Goal: Task Accomplishment & Management: Manage account settings

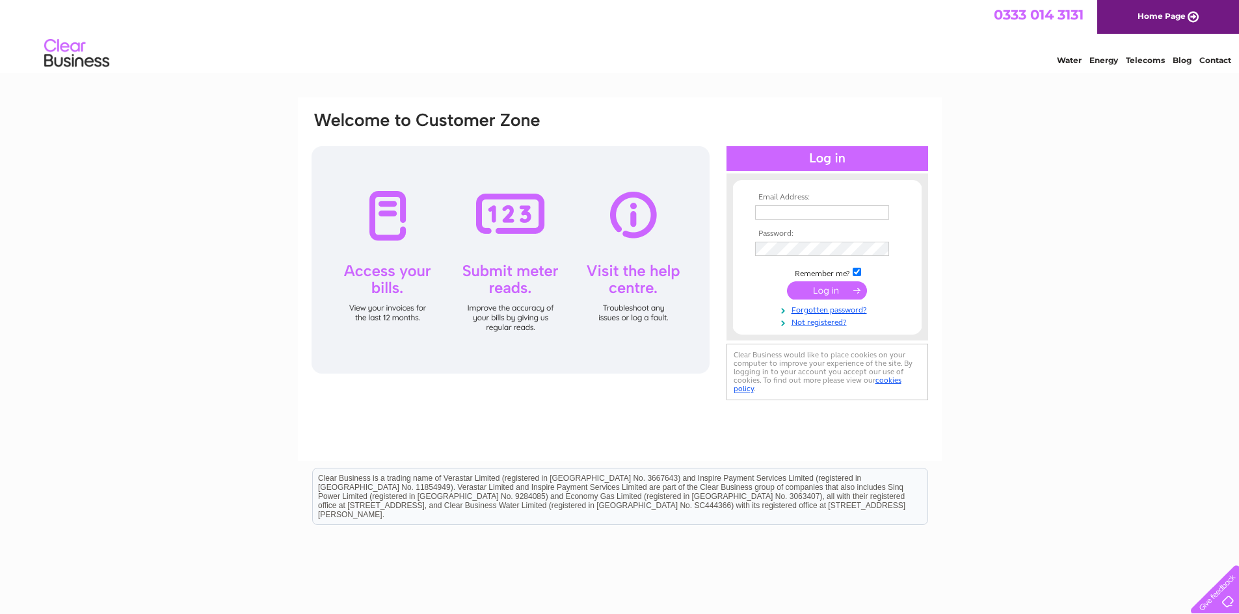
type input "pat_kelly@btconnect.com"
click at [813, 293] on input "submit" at bounding box center [827, 291] width 80 height 18
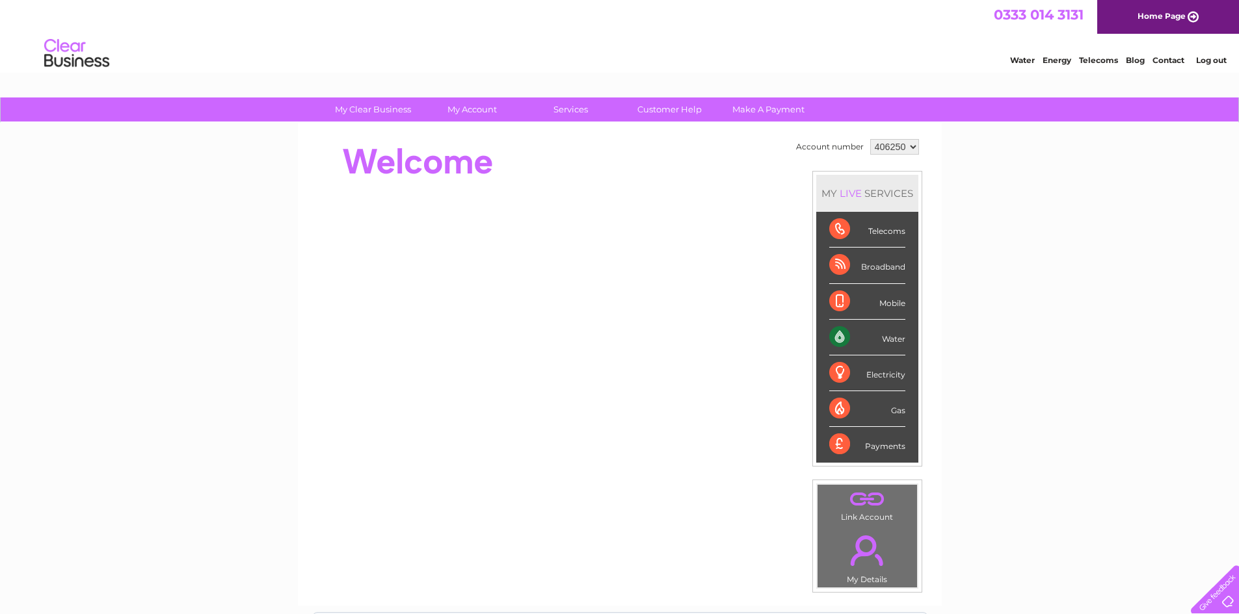
click at [878, 338] on div "Water" at bounding box center [867, 338] width 76 height 36
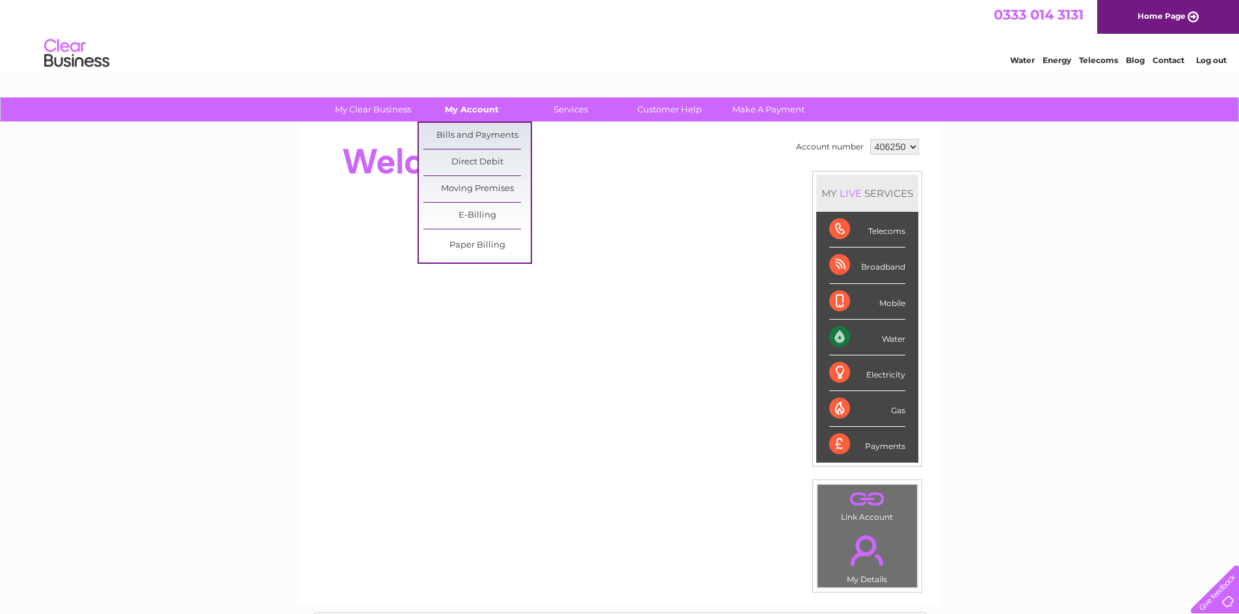
click at [455, 111] on link "My Account" at bounding box center [471, 110] width 107 height 24
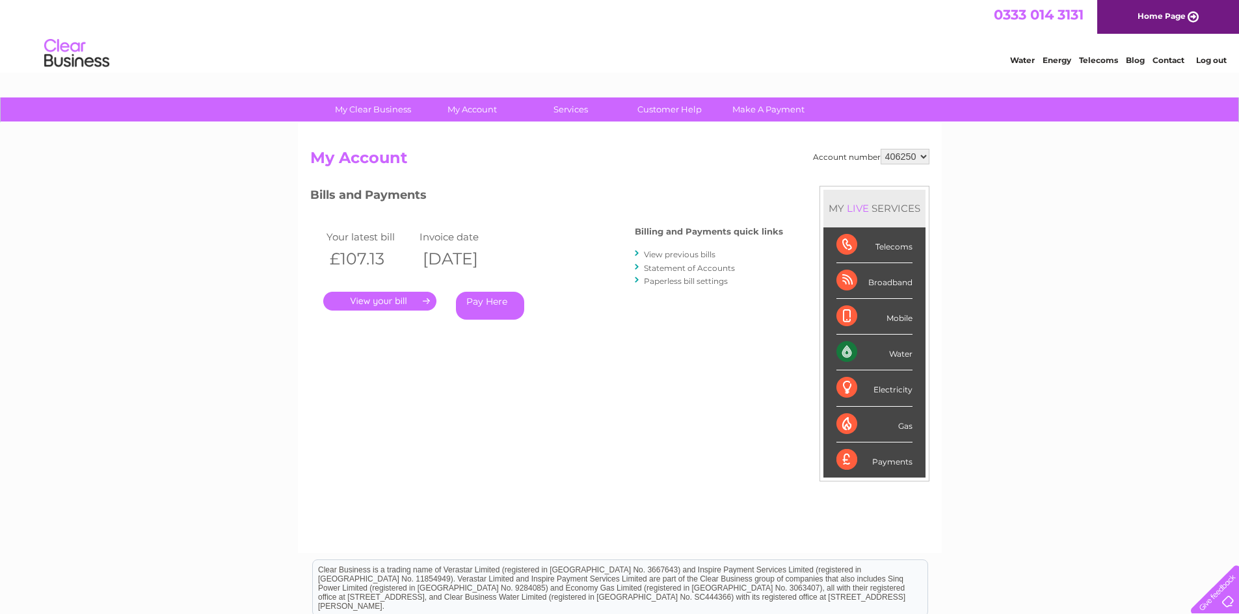
click at [417, 297] on link "." at bounding box center [379, 301] width 113 height 19
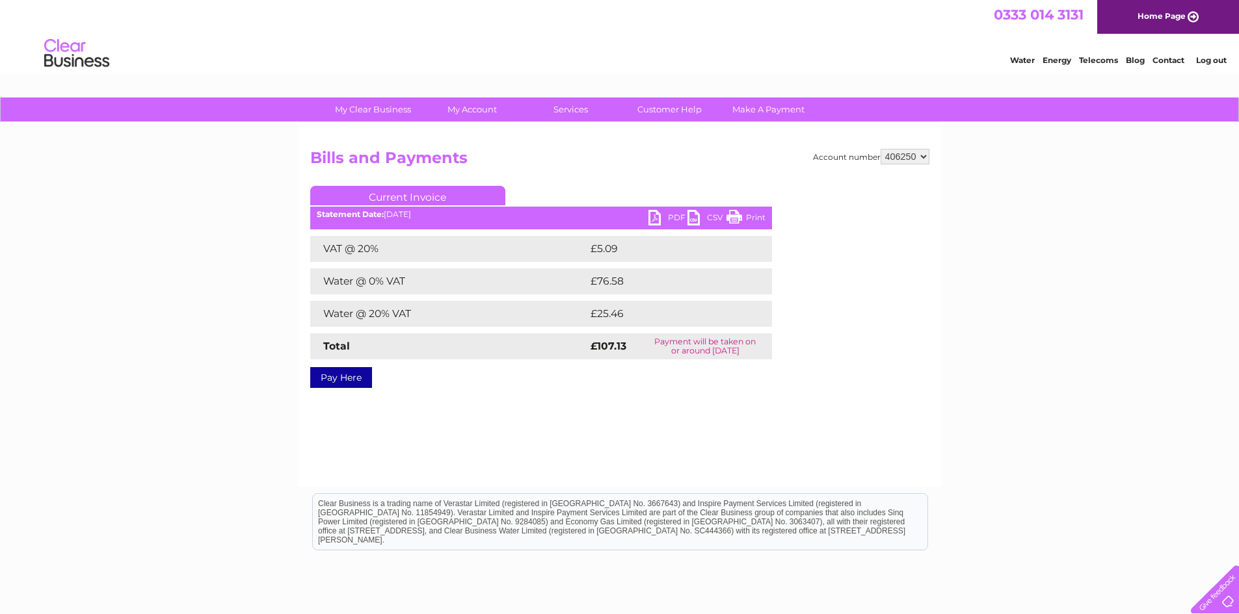
click at [730, 217] on link "Print" at bounding box center [745, 219] width 39 height 19
click at [738, 214] on link "Print" at bounding box center [745, 219] width 39 height 19
click at [657, 217] on link "PDF" at bounding box center [667, 219] width 39 height 19
